Goal: Task Accomplishment & Management: Use online tool/utility

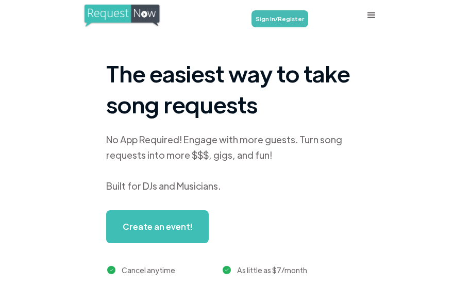
click at [286, 17] on link "Sign In/Register" at bounding box center [279, 18] width 57 height 17
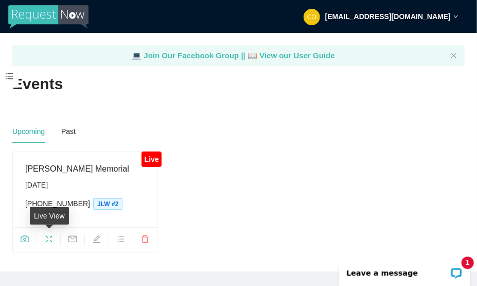
click at [49, 237] on icon "fullscreen" at bounding box center [49, 239] width 8 height 8
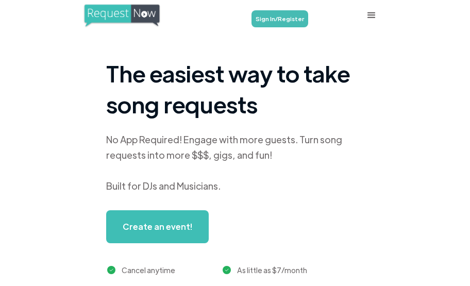
click at [274, 14] on link "Sign In/Register" at bounding box center [279, 18] width 57 height 17
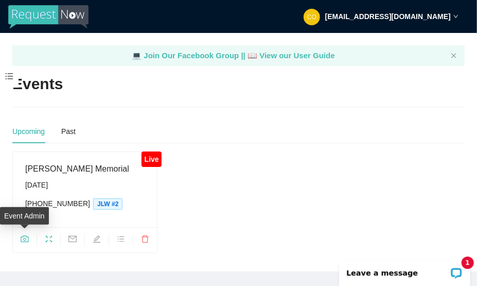
click at [26, 237] on icon "camera" at bounding box center [25, 239] width 8 height 8
